Goal: Task Accomplishment & Management: Use online tool/utility

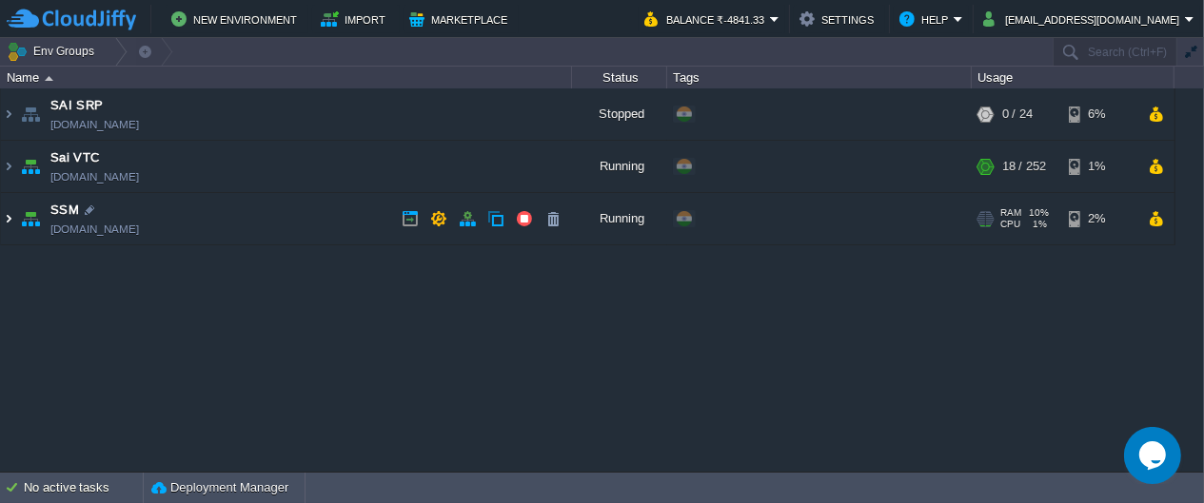
click at [2, 221] on img at bounding box center [8, 218] width 15 height 51
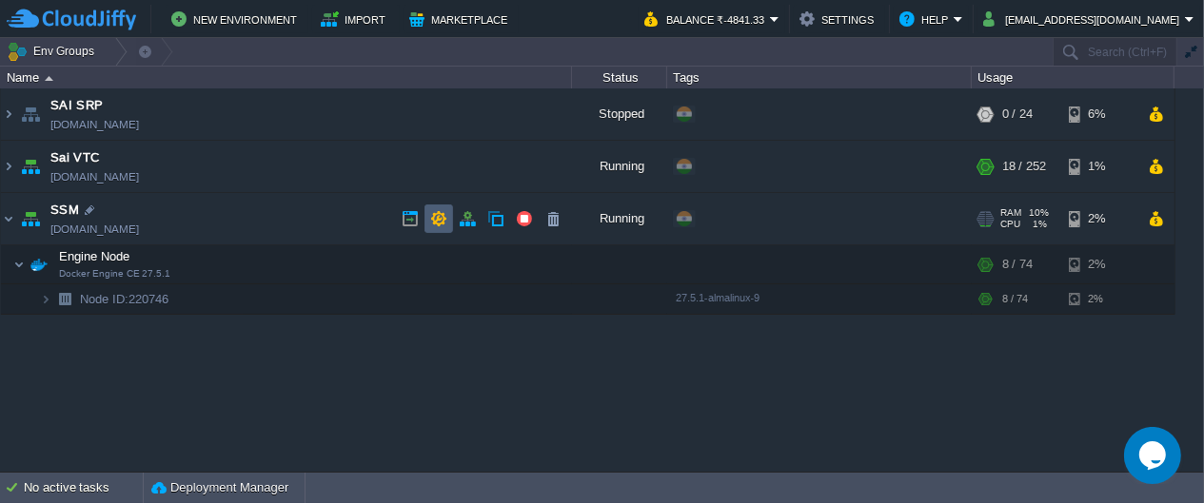
click at [440, 223] on button "button" at bounding box center [438, 218] width 17 height 17
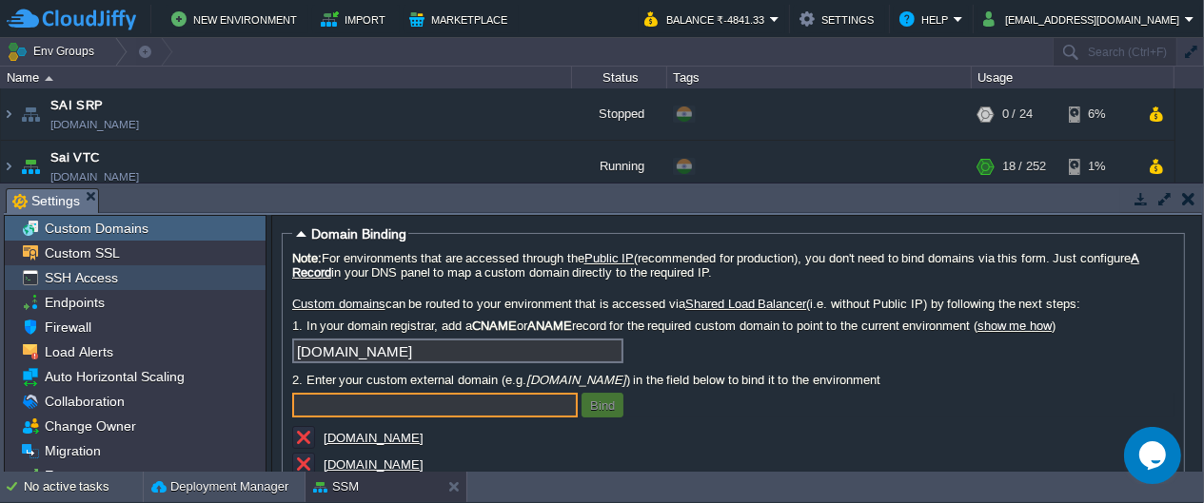
click at [113, 274] on span "SSH Access" at bounding box center [81, 277] width 80 height 17
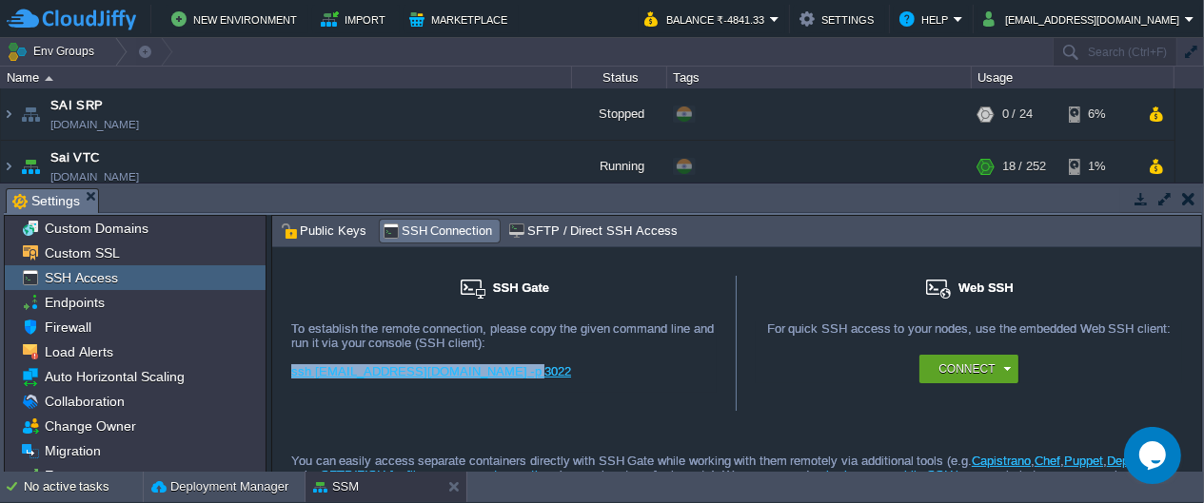
drag, startPoint x: 528, startPoint y: 370, endPoint x: 290, endPoint y: 369, distance: 237.9
click at [291, 369] on div "ssh 9142@gate.cloudjiffy.com -p 3022" at bounding box center [503, 378] width 425 height 29
click at [654, 381] on div "ssh 9142@gate.cloudjiffy.com -p 3022" at bounding box center [503, 378] width 425 height 29
drag, startPoint x: 545, startPoint y: 372, endPoint x: 288, endPoint y: 371, distance: 256.9
click at [288, 371] on div "SSH Gate For remote connection you require SSH public key to be added to the ac…" at bounding box center [504, 344] width 464 height 136
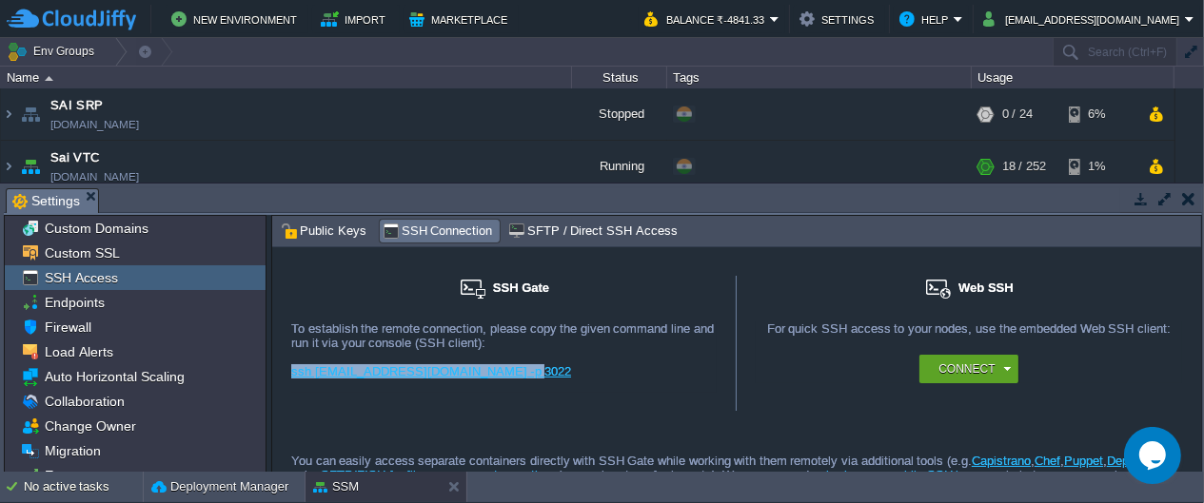
copy link "ssh 9142@gate.cloudjiffy.com -p 3022"
drag, startPoint x: 1183, startPoint y: 198, endPoint x: 1099, endPoint y: 217, distance: 85.9
click at [1184, 198] on button "button" at bounding box center [1188, 198] width 13 height 17
